Goal: Download file/media

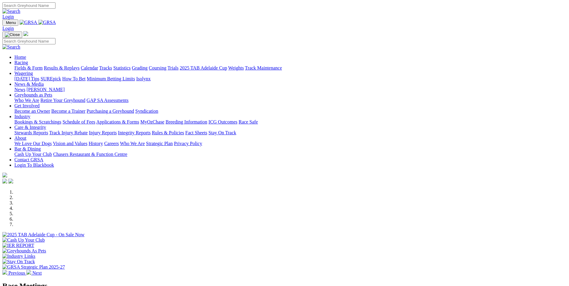
scroll to position [90, 0]
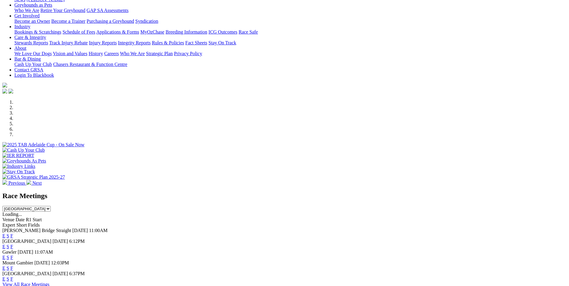
click at [5, 234] on link "E" at bounding box center [3, 236] width 3 height 5
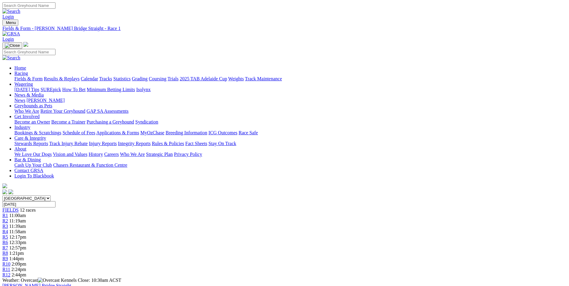
click at [299, 81] on link "PDF" at bounding box center [294, 78] width 9 height 5
